Goal: Information Seeking & Learning: Learn about a topic

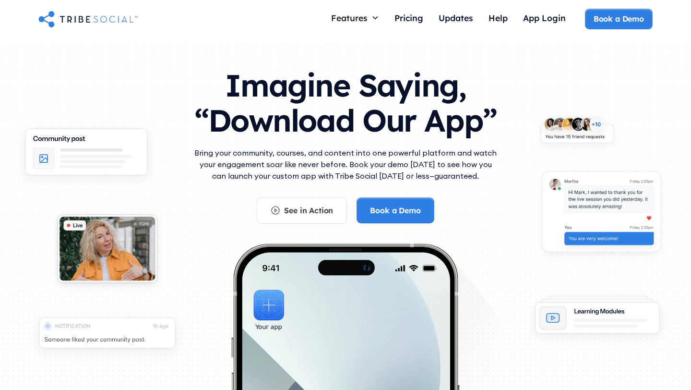
drag, startPoint x: 225, startPoint y: 76, endPoint x: 391, endPoint y: 115, distance: 170.4
click at [391, 115] on h1 "Imagine Saying, “Download Our App”" at bounding box center [345, 100] width 307 height 85
click at [535, 22] on div "App Login" at bounding box center [544, 17] width 43 height 11
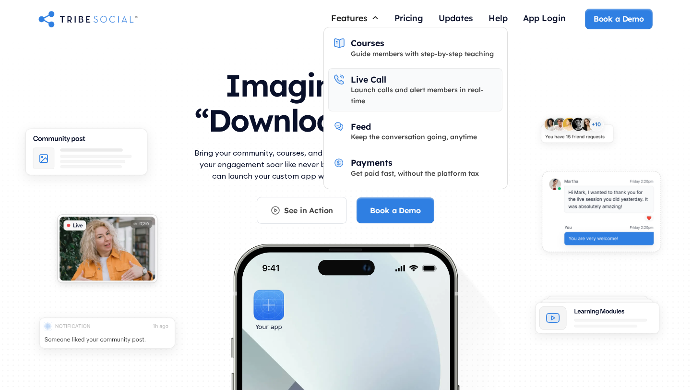
click at [386, 84] on div "Live Call" at bounding box center [369, 79] width 36 height 11
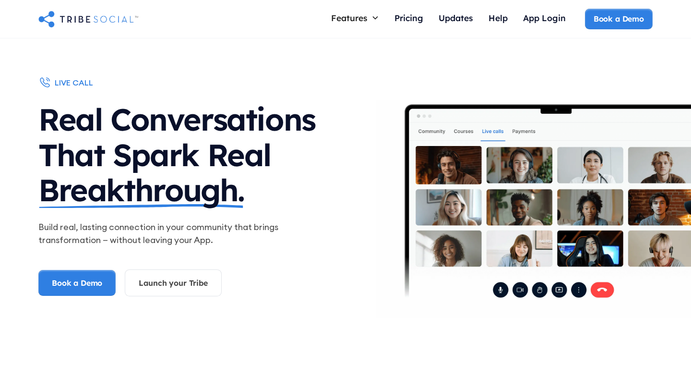
click at [73, 22] on img "home" at bounding box center [88, 18] width 100 height 19
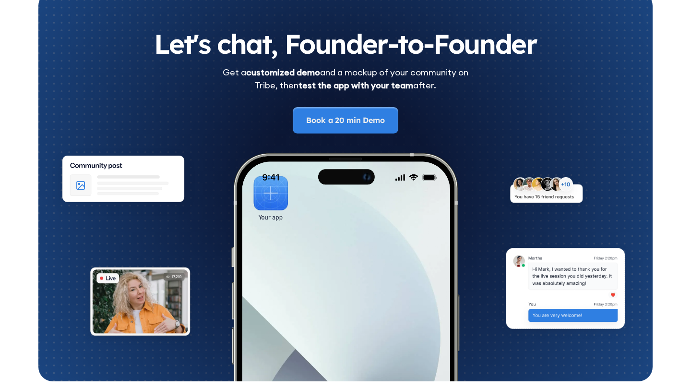
scroll to position [5342, 0]
